Goal: Transaction & Acquisition: Obtain resource

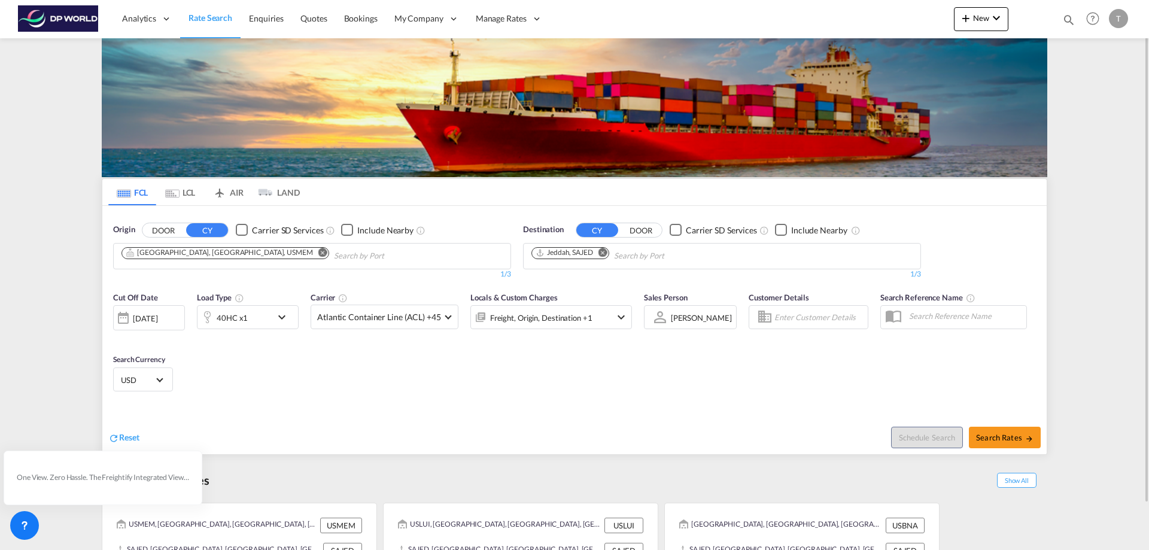
click at [318, 250] on md-icon "Remove" at bounding box center [322, 252] width 9 height 9
click at [226, 252] on input "Chips input." at bounding box center [178, 256] width 114 height 19
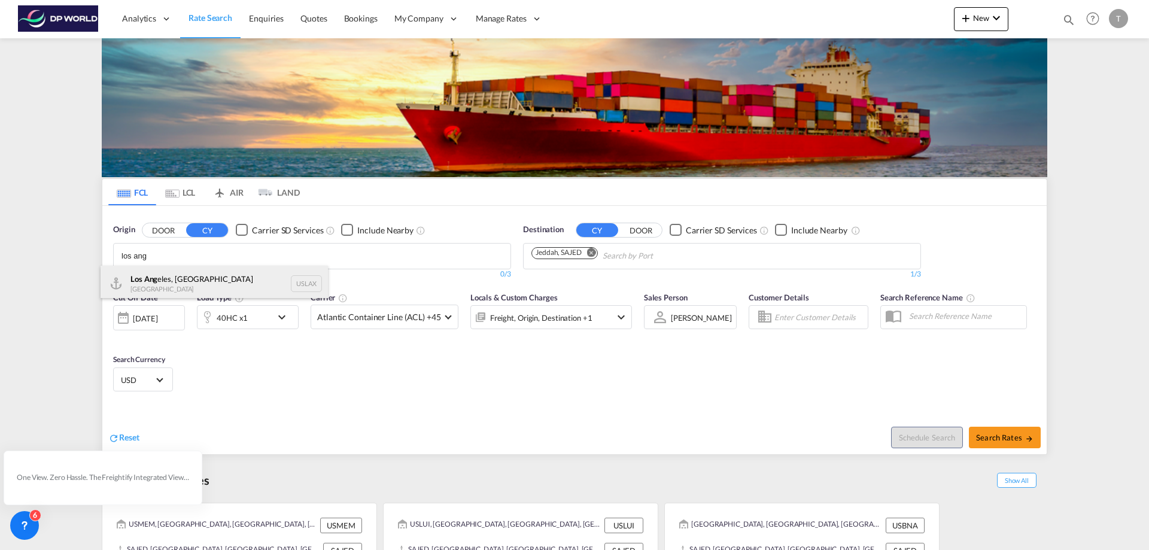
type input "los ang"
click at [175, 284] on div "Los Ang eles, CA United States USLAX" at bounding box center [214, 284] width 227 height 36
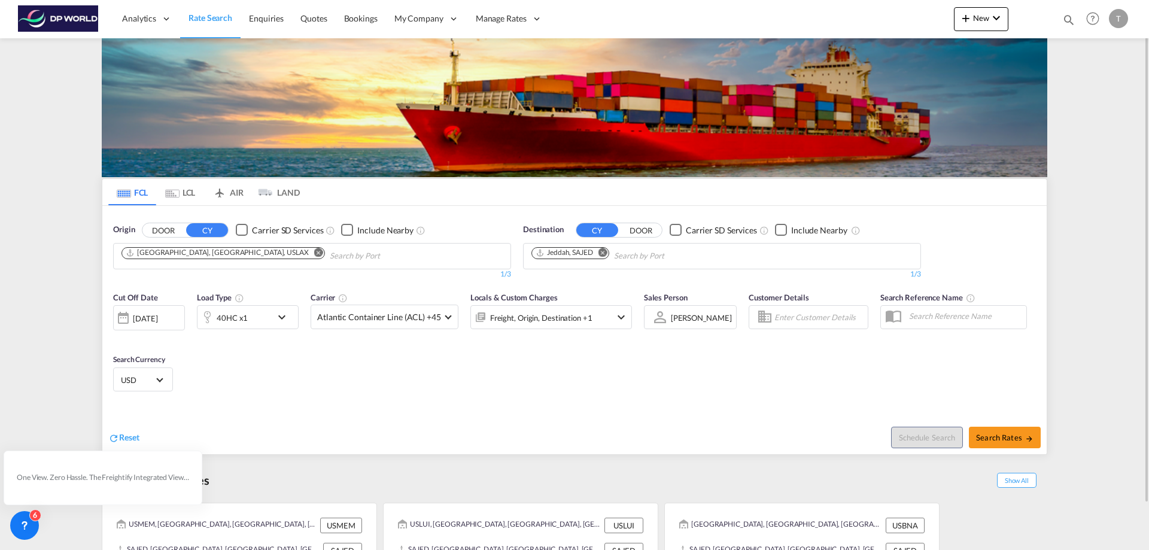
click at [603, 251] on md-icon "Remove" at bounding box center [603, 252] width 9 height 9
click at [582, 257] on body "Analytics Reports Dashboard Rate Search Enquiries Quotes Bookings" at bounding box center [574, 275] width 1149 height 550
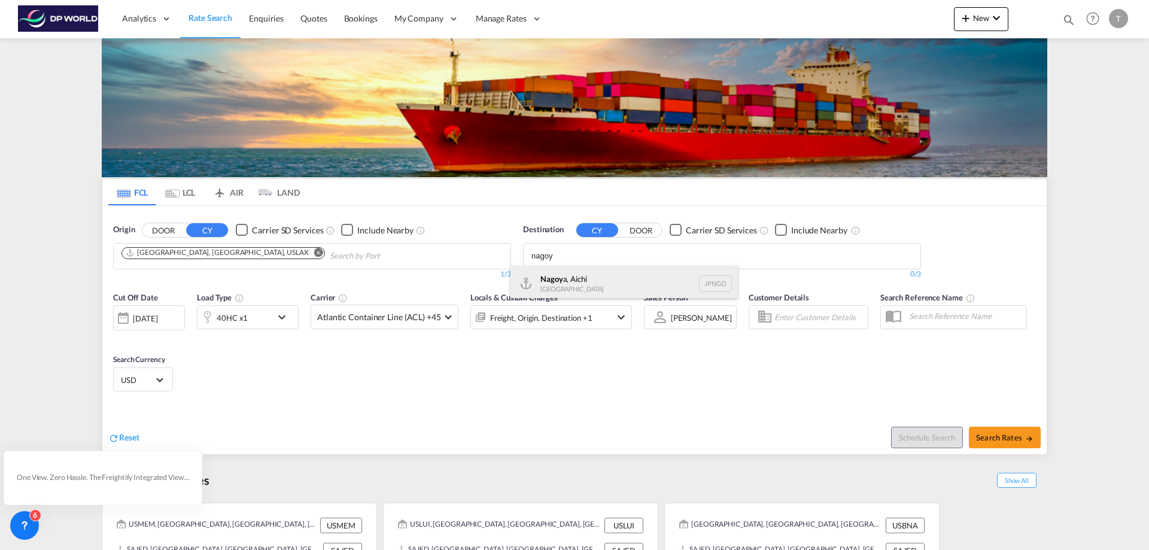
type input "nagoy"
click at [587, 273] on div "Nagoy a, Aichi [GEOGRAPHIC_DATA] [GEOGRAPHIC_DATA]" at bounding box center [624, 284] width 227 height 36
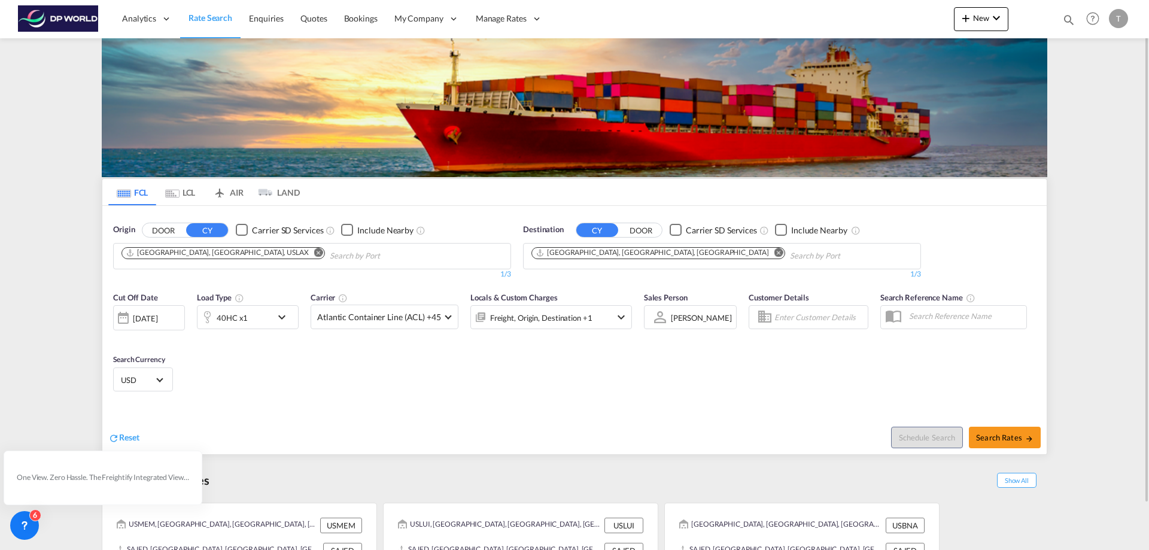
click at [274, 317] on div "40HC x1" at bounding box center [248, 317] width 102 height 24
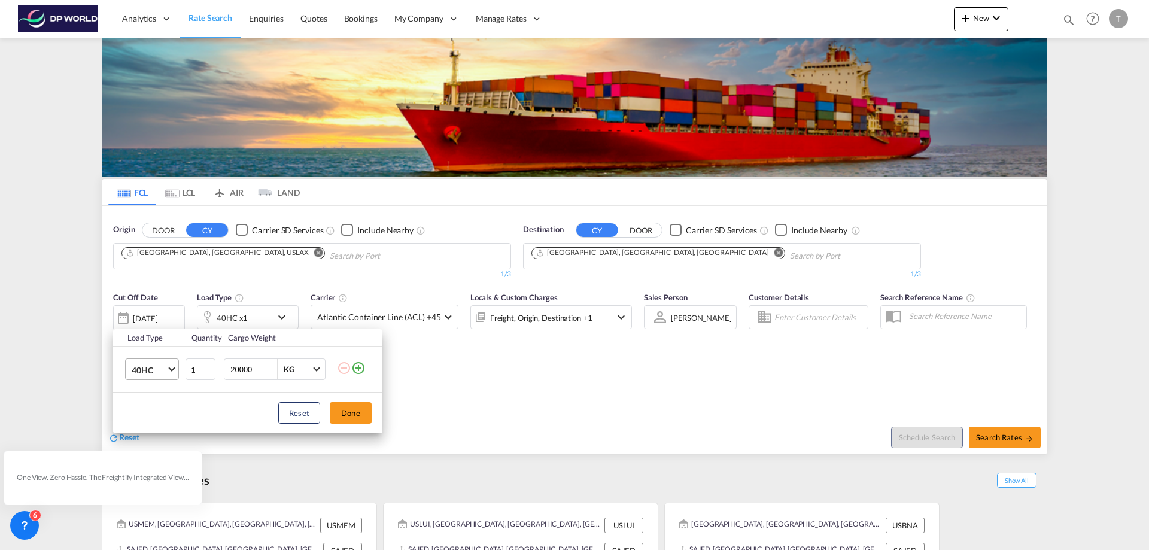
click at [168, 363] on md-select-value "40HC" at bounding box center [154, 369] width 48 height 20
click at [152, 312] on div "20GP" at bounding box center [142, 312] width 21 height 12
drag, startPoint x: 351, startPoint y: 415, endPoint x: 446, endPoint y: 411, distance: 95.2
click at [352, 415] on button "Done" at bounding box center [351, 413] width 42 height 22
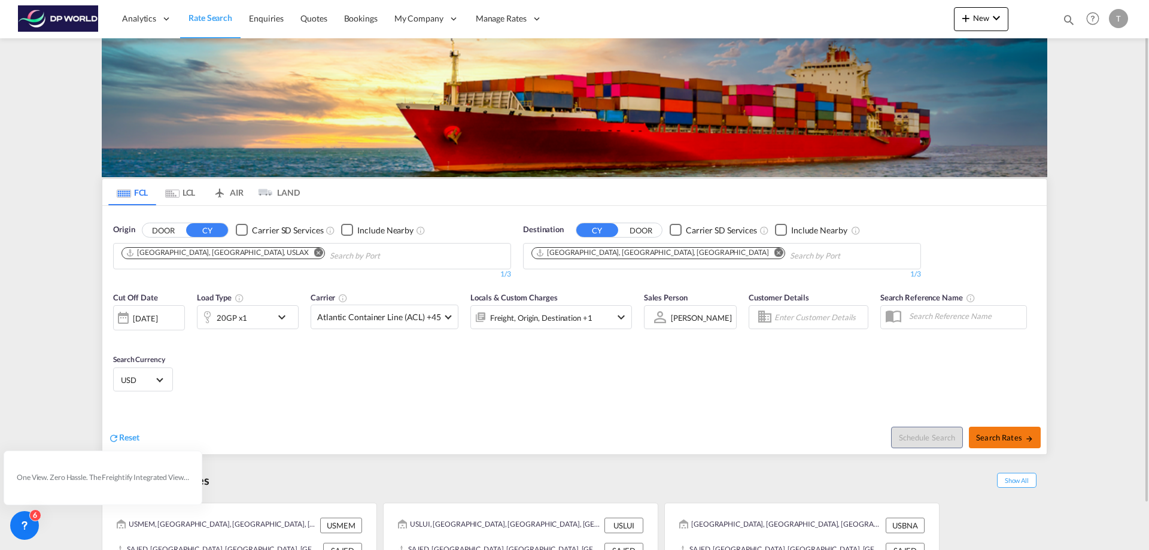
click at [1009, 435] on span "Search Rates" at bounding box center [1004, 438] width 57 height 10
type input "USLAX to JPNGO / [DATE]"
